Goal: Task Accomplishment & Management: Use online tool/utility

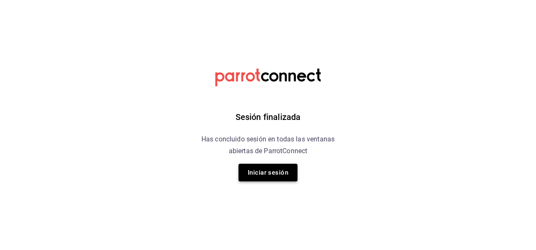
click at [260, 174] on button "Iniciar sesión" at bounding box center [267, 173] width 59 height 18
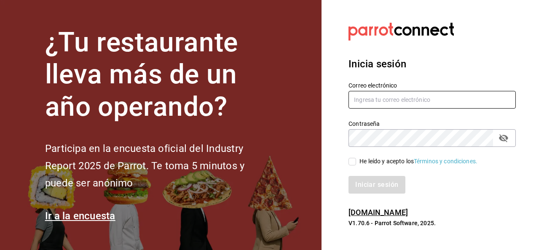
type input "[PERSON_NAME][EMAIL_ADDRESS][PERSON_NAME][DOMAIN_NAME]"
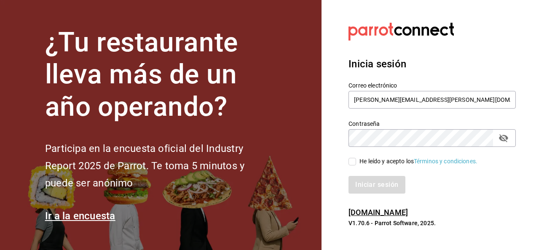
click at [353, 160] on input "He leído y acepto los Términos y condiciones." at bounding box center [352, 162] width 8 height 8
checkbox input "true"
click at [370, 186] on button "Iniciar sesión" at bounding box center [376, 185] width 57 height 18
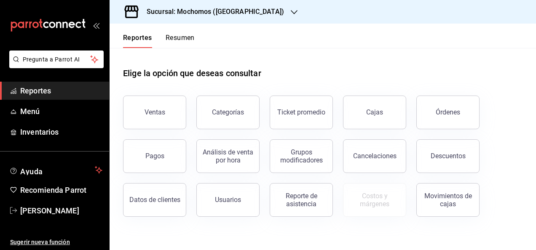
click at [211, 18] on div "Sucursal: Mochomos (Torreon)" at bounding box center [208, 12] width 184 height 24
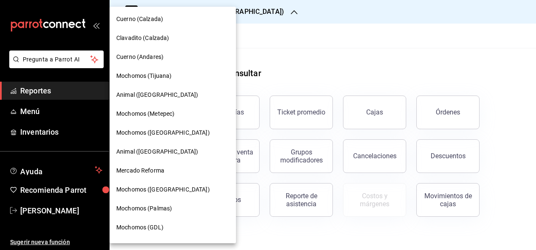
scroll to position [92, 0]
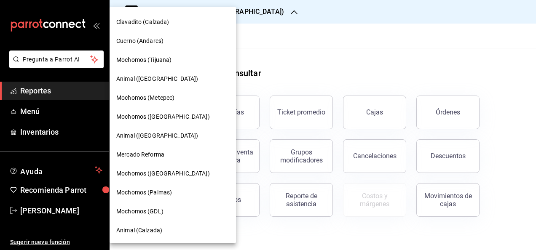
click at [150, 211] on span "Mochomos (GDL)" at bounding box center [139, 211] width 47 height 9
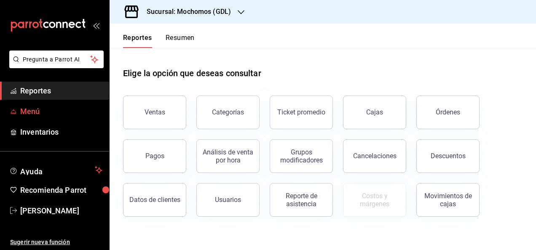
click at [38, 110] on span "Menú" at bounding box center [61, 111] width 82 height 11
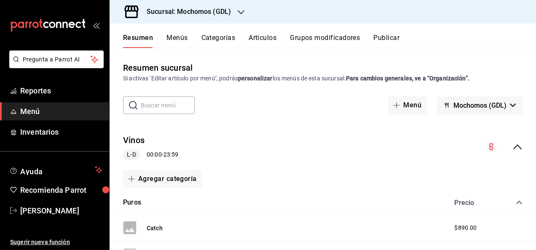
click at [180, 38] on button "Menús" at bounding box center [176, 41] width 21 height 14
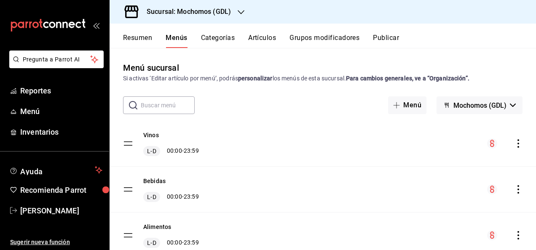
click at [514, 188] on icon "actions" at bounding box center [518, 189] width 8 height 8
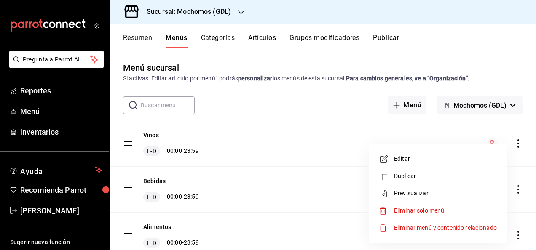
click at [409, 197] on span "Previsualizar" at bounding box center [445, 193] width 103 height 9
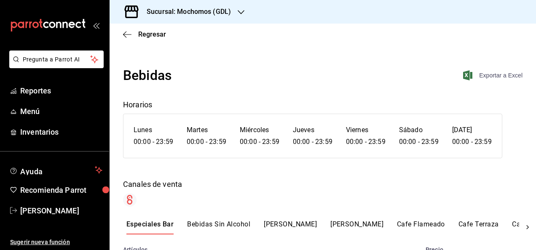
click at [498, 75] on span "Exportar a Excel" at bounding box center [494, 75] width 58 height 10
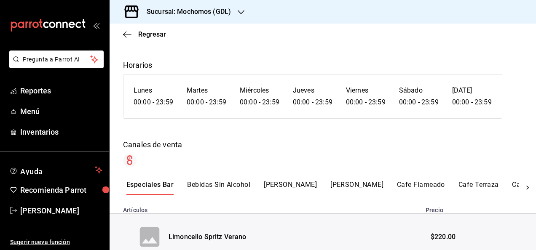
scroll to position [27, 0]
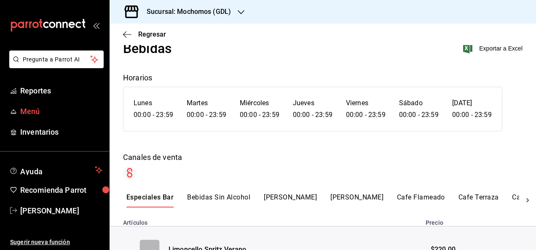
click at [34, 108] on span "Menú" at bounding box center [61, 111] width 82 height 11
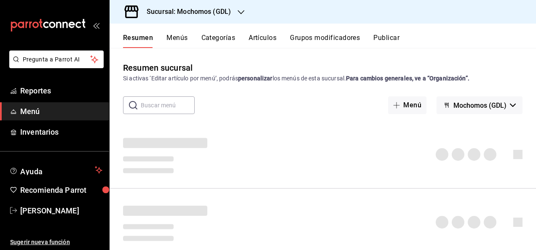
click at [178, 38] on button "Menús" at bounding box center [176, 41] width 21 height 14
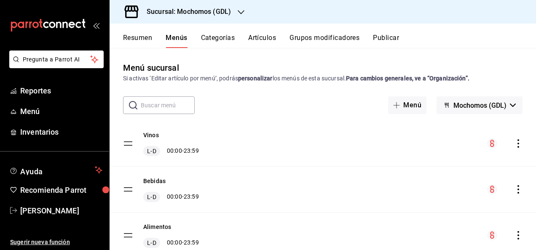
click at [124, 142] on tbody "Vinos L-D 00:00 - 23:59 Bebidas L-D 00:00 - 23:59 Alimentos L-D 00:00 - 23:59 P…" at bounding box center [323, 208] width 426 height 174
click at [127, 144] on tbody "Vinos L-D 00:00 - 23:59 Bebidas L-D 00:00 - 23:59 Alimentos L-D 00:00 - 23:59 P…" at bounding box center [323, 208] width 426 height 174
click at [490, 143] on icon "menu-maker-table" at bounding box center [492, 143] width 4 height 7
click at [514, 145] on icon "actions" at bounding box center [518, 143] width 8 height 8
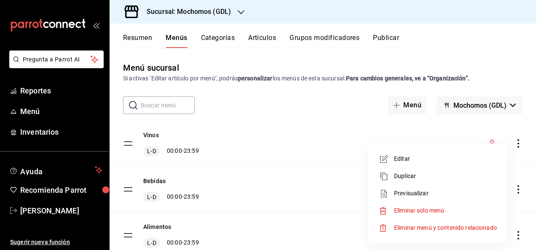
click at [427, 194] on span "Previsualizar" at bounding box center [445, 193] width 103 height 9
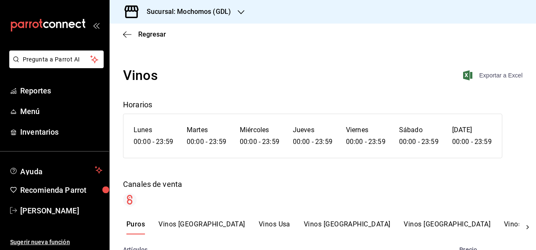
click at [484, 75] on span "Exportar a Excel" at bounding box center [494, 75] width 58 height 10
